Goal: Navigation & Orientation: Understand site structure

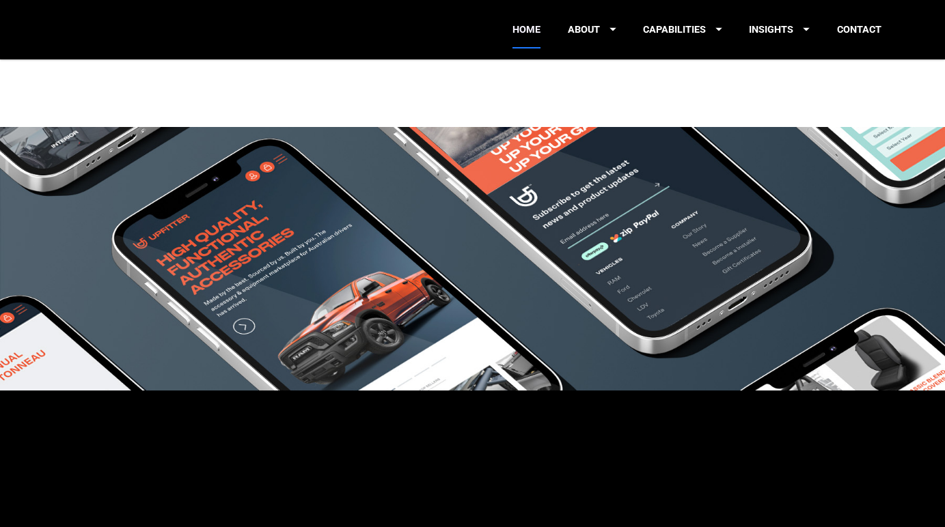
scroll to position [2120, 0]
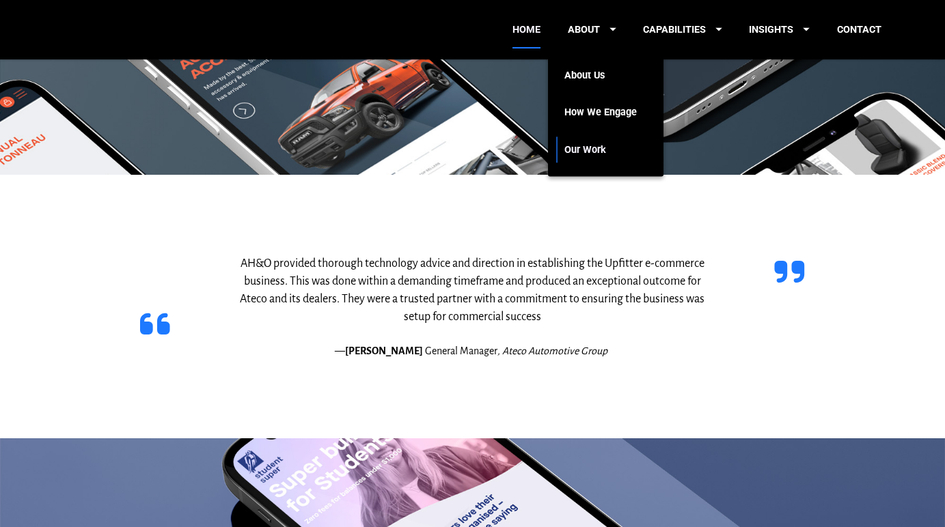
click at [578, 145] on link "Our Work" at bounding box center [600, 150] width 72 height 38
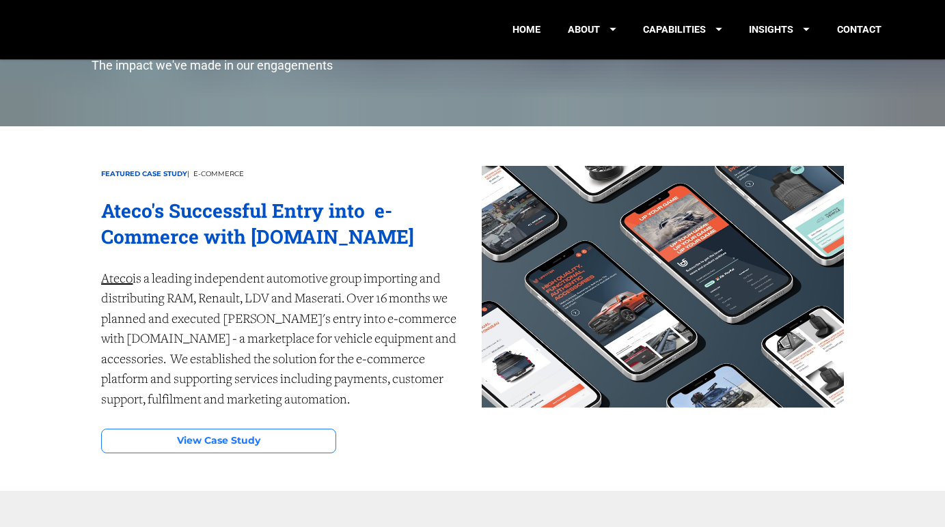
scroll to position [379, 0]
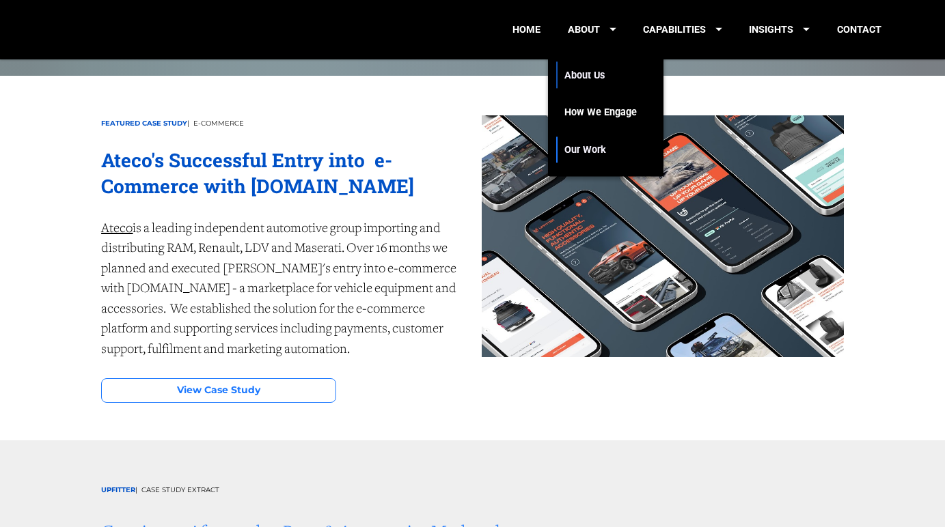
click at [576, 69] on link "About Us" at bounding box center [600, 76] width 72 height 38
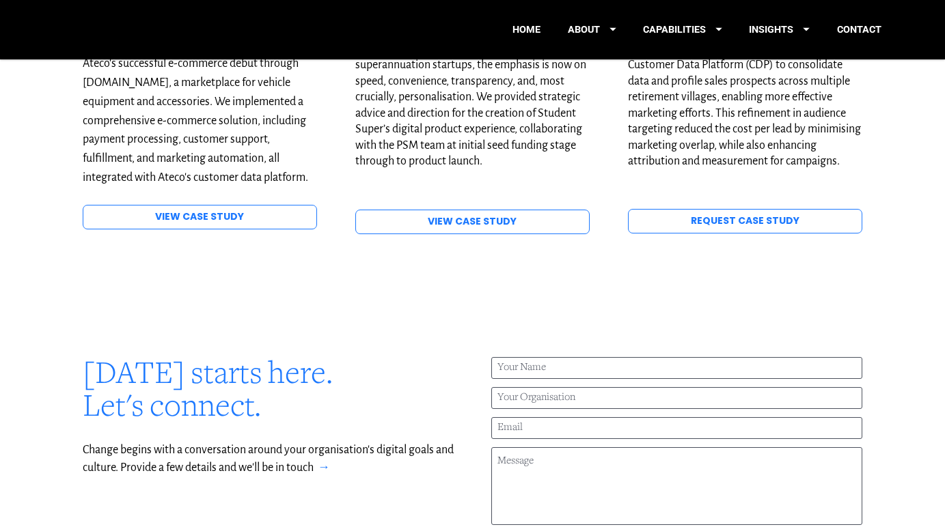
scroll to position [1724, 0]
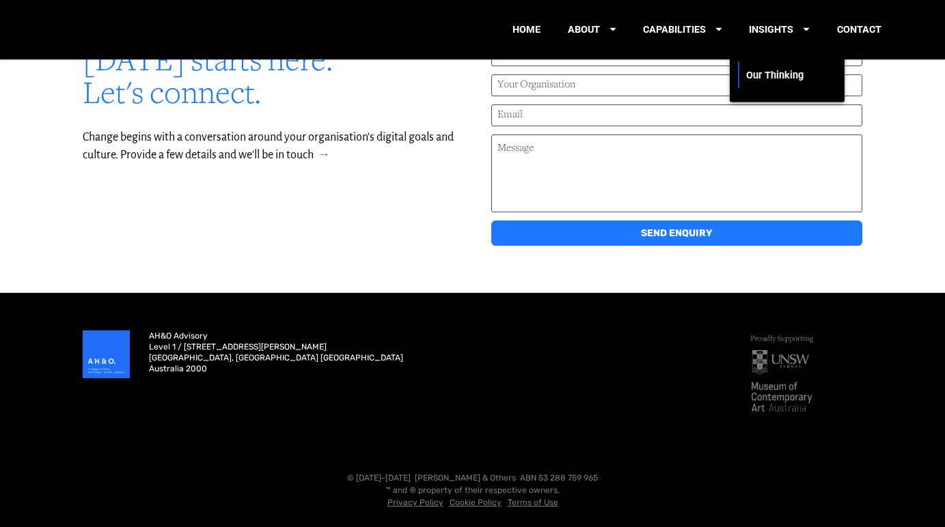
click at [775, 81] on link "Our Thinking" at bounding box center [782, 76] width 72 height 38
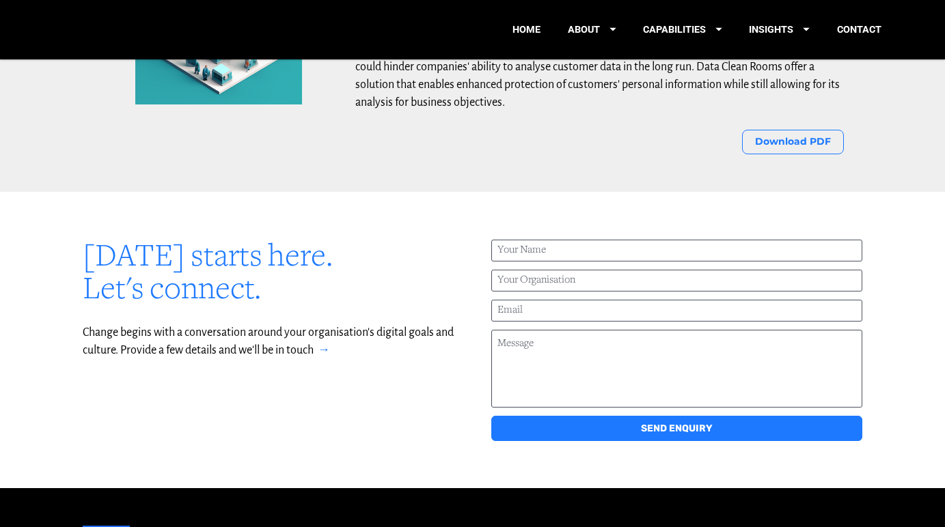
scroll to position [1928, 0]
